Goal: Transaction & Acquisition: Download file/media

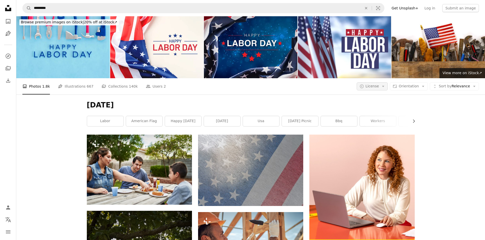
click at [385, 86] on icon "Arrow down" at bounding box center [383, 86] width 5 height 5
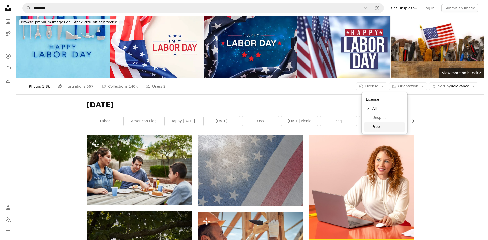
click at [378, 127] on span "Free" at bounding box center [388, 127] width 31 height 5
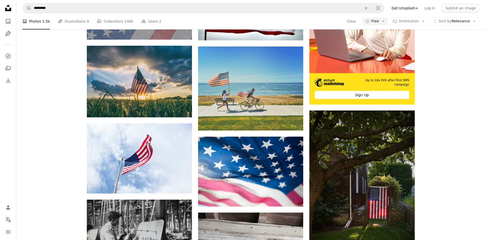
scroll to position [178, 0]
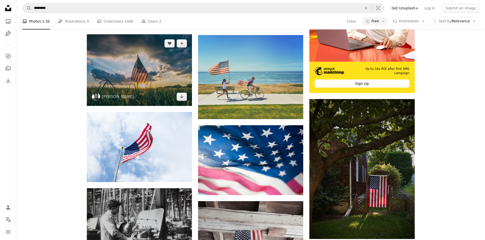
click at [128, 69] on img at bounding box center [139, 70] width 105 height 72
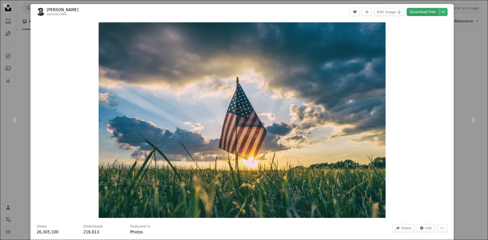
click at [430, 11] on link "Download free" at bounding box center [423, 12] width 32 height 8
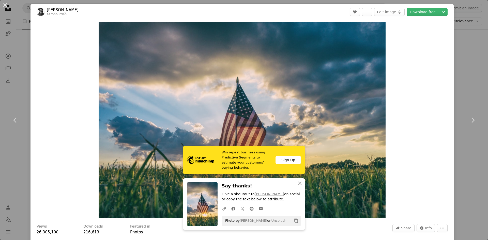
drag, startPoint x: 8, startPoint y: 6, endPoint x: 24, endPoint y: 1, distance: 17.0
click at [8, 6] on button "An X shape" at bounding box center [5, 5] width 6 height 6
